Goal: Find specific page/section: Find specific page/section

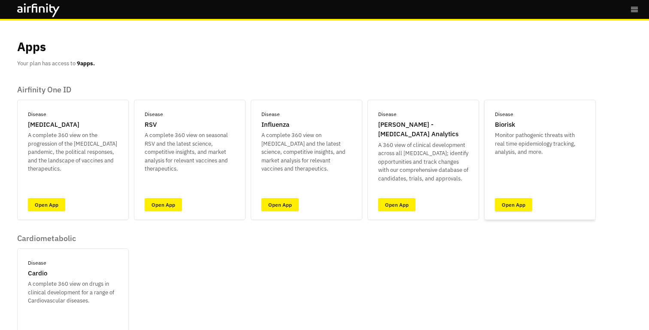
click at [514, 203] on link "Open App" at bounding box center [513, 204] width 37 height 13
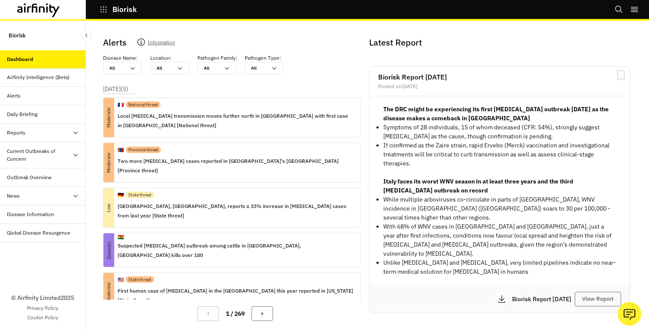
click at [101, 4] on button "Biorisk" at bounding box center [118, 9] width 37 height 15
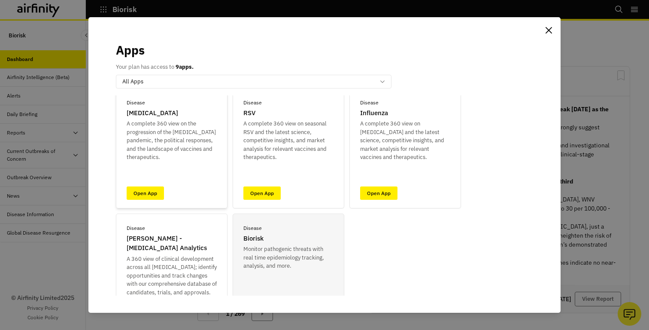
scroll to position [26, 0]
